Goal: Information Seeking & Learning: Stay updated

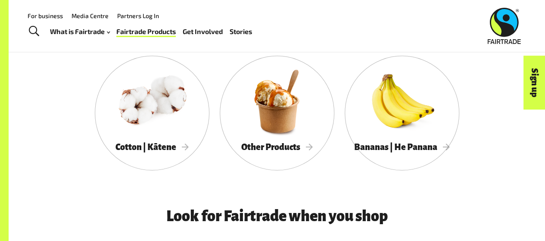
scroll to position [551, 0]
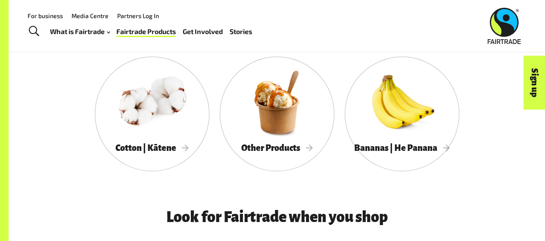
click at [297, 129] on div at bounding box center [277, 102] width 115 height 74
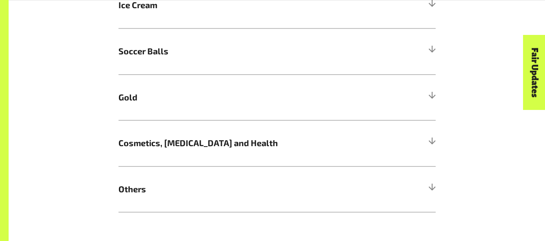
scroll to position [792, 0]
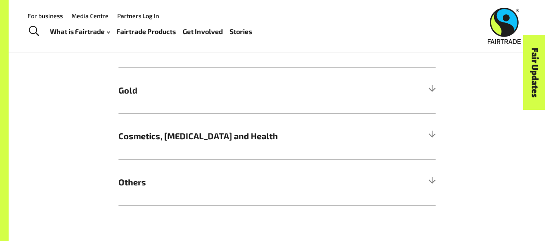
click at [294, 135] on span "Cosmetics, Skin Care and Health" at bounding box center [237, 135] width 238 height 13
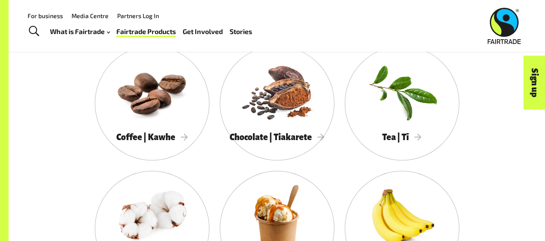
scroll to position [413, 0]
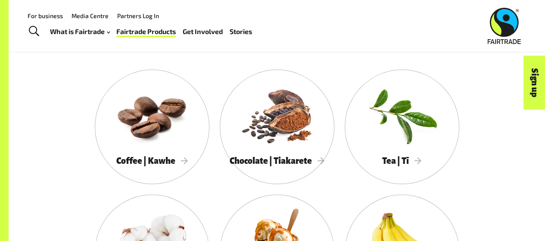
click at [129, 106] on div at bounding box center [152, 114] width 115 height 74
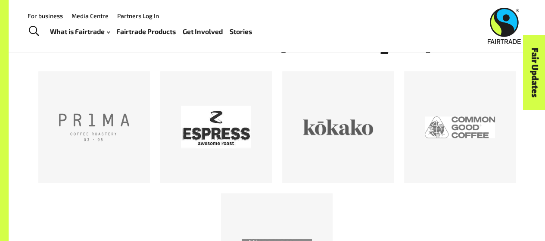
scroll to position [408, 0]
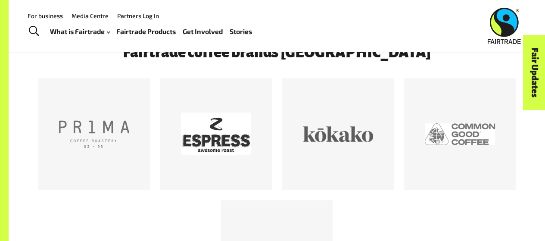
click at [482, 102] on div "Fair Updates" at bounding box center [486, 99] width 74 height 22
click at [471, 130] on div at bounding box center [459, 134] width 70 height 70
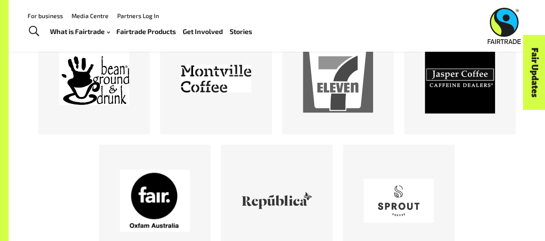
scroll to position [720, 0]
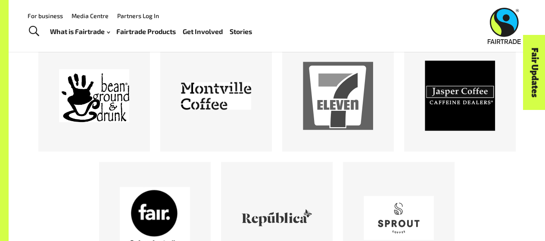
click at [99, 101] on div at bounding box center [94, 95] width 70 height 70
click at [208, 124] on div at bounding box center [216, 95] width 70 height 70
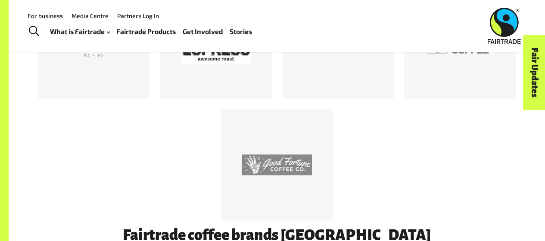
scroll to position [493, 0]
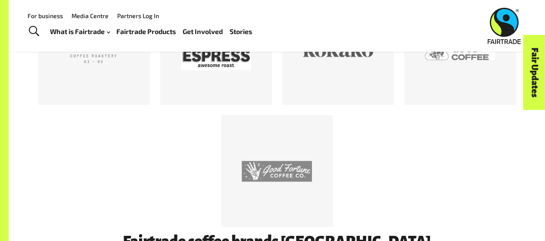
click at [121, 87] on div at bounding box center [94, 49] width 112 height 112
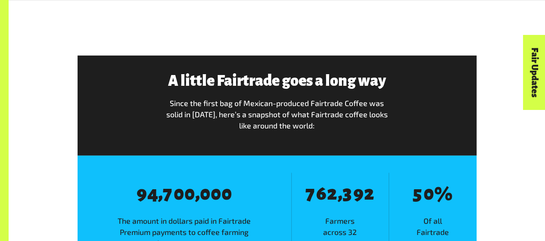
scroll to position [1254, 0]
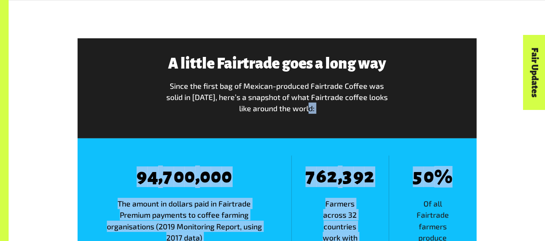
drag, startPoint x: 544, startPoint y: 141, endPoint x: 546, endPoint y: 156, distance: 15.2
click at [544, 156] on html "Menu For business Media Centre Partners Log In What is Fairtrade How Fairtrade …" at bounding box center [272, 26] width 545 height 2560
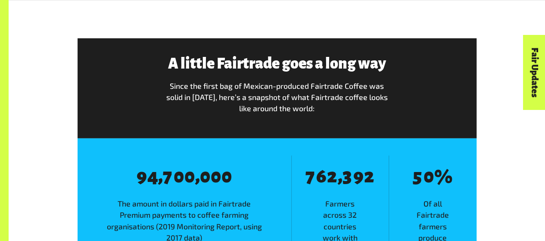
click at [507, 98] on div "Fair Updates" at bounding box center [486, 99] width 74 height 22
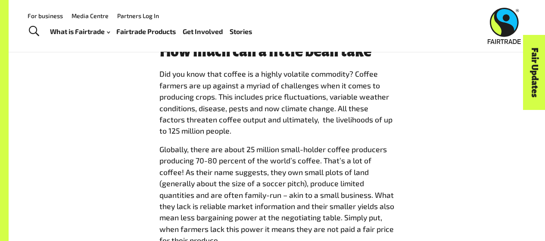
scroll to position [955, 0]
